Goal: Information Seeking & Learning: Learn about a topic

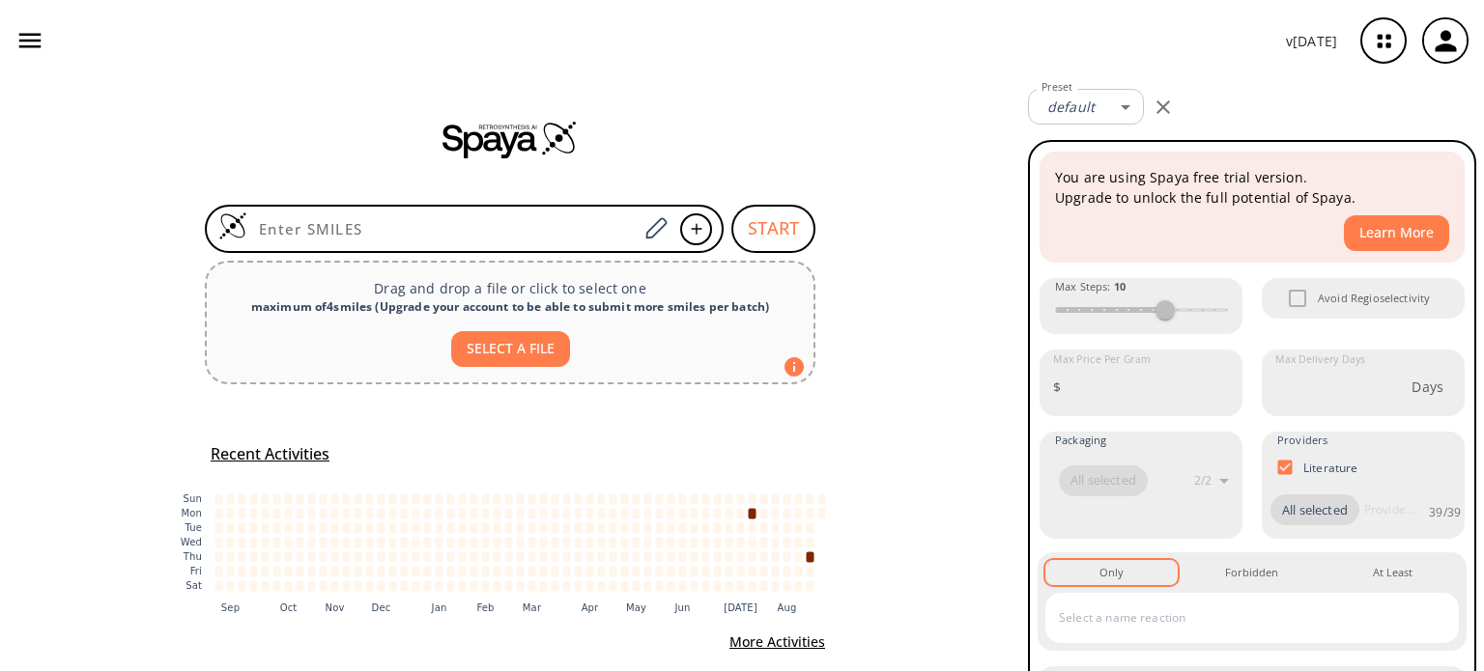
drag, startPoint x: 1387, startPoint y: 40, endPoint x: 1371, endPoint y: 40, distance: 16.4
click at [1387, 40] on icon "button" at bounding box center [1383, 40] width 51 height 51
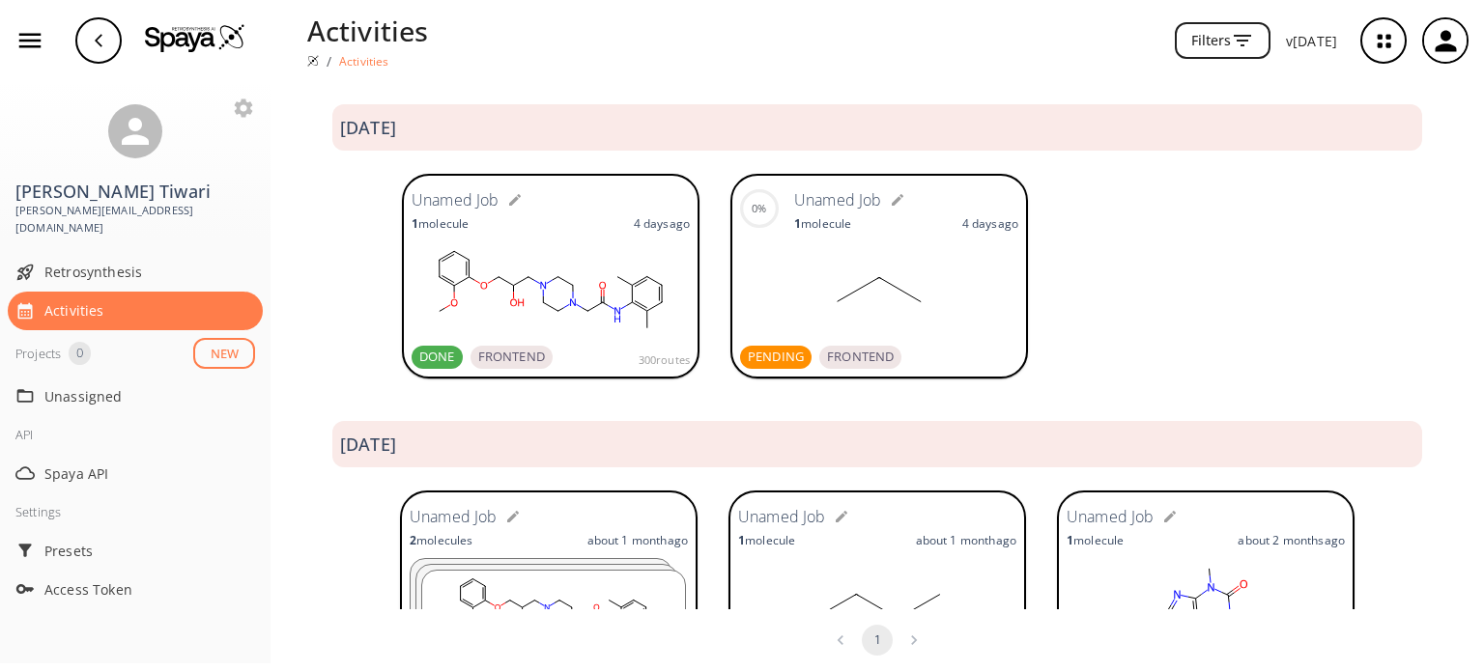
click at [580, 227] on div "1 molecule [DATE]" at bounding box center [550, 223] width 278 height 16
